Goal: Share content: Distribute website content to other platforms or users

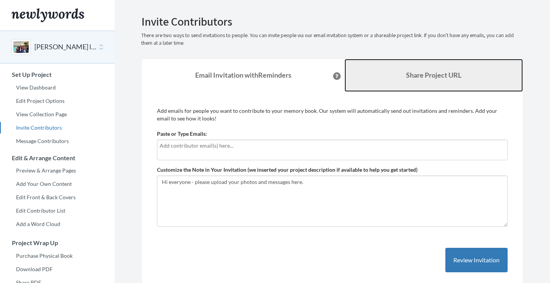
click at [397, 76] on link "Share Project URL" at bounding box center [434, 75] width 178 height 33
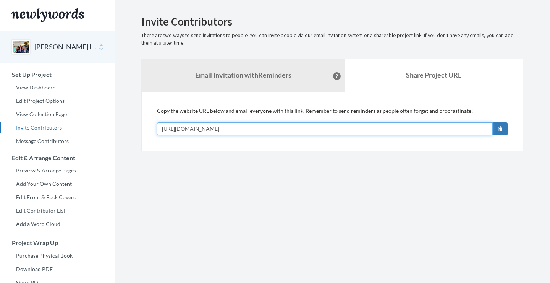
click at [368, 126] on input "[URL][DOMAIN_NAME]" at bounding box center [325, 128] width 336 height 13
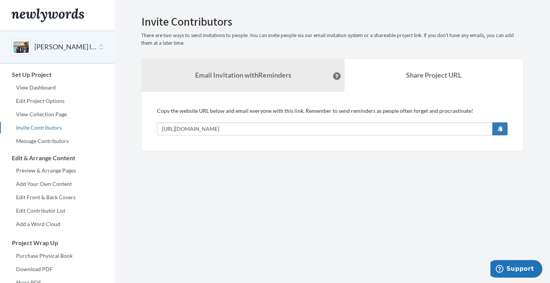
click at [222, 175] on section "Emails have been sent! Invite Contributors There are two ways to send invitatio…" at bounding box center [333, 190] width 436 height 380
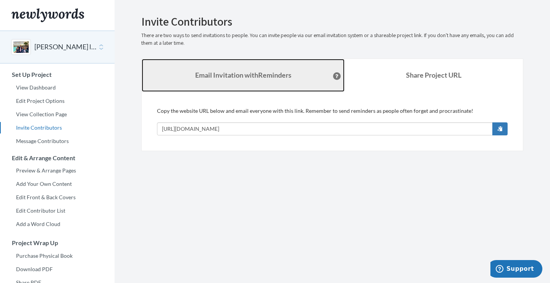
click at [259, 73] on strong "Email Invitation with Reminders" at bounding box center [243, 75] width 96 height 8
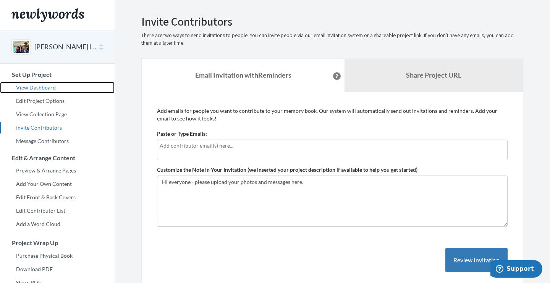
click at [51, 89] on link "View Dashboard" at bounding box center [57, 87] width 115 height 11
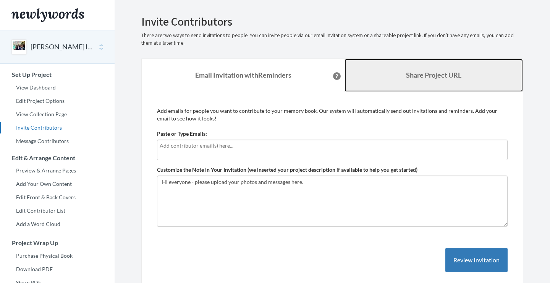
click at [435, 73] on b "Share Project URL" at bounding box center [433, 75] width 55 height 8
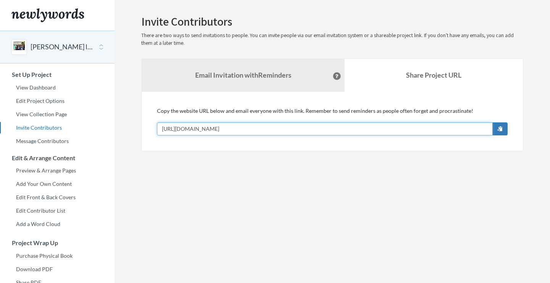
click at [347, 130] on input "[URL][DOMAIN_NAME]" at bounding box center [325, 128] width 336 height 13
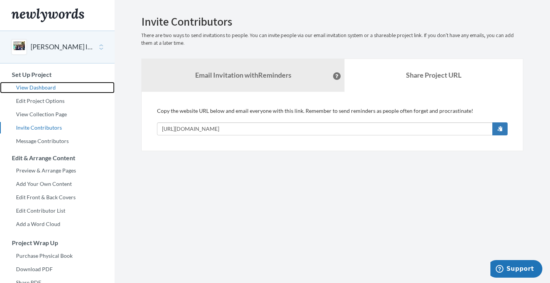
click at [50, 87] on link "View Dashboard" at bounding box center [57, 87] width 115 height 11
